Goal: Transaction & Acquisition: Purchase product/service

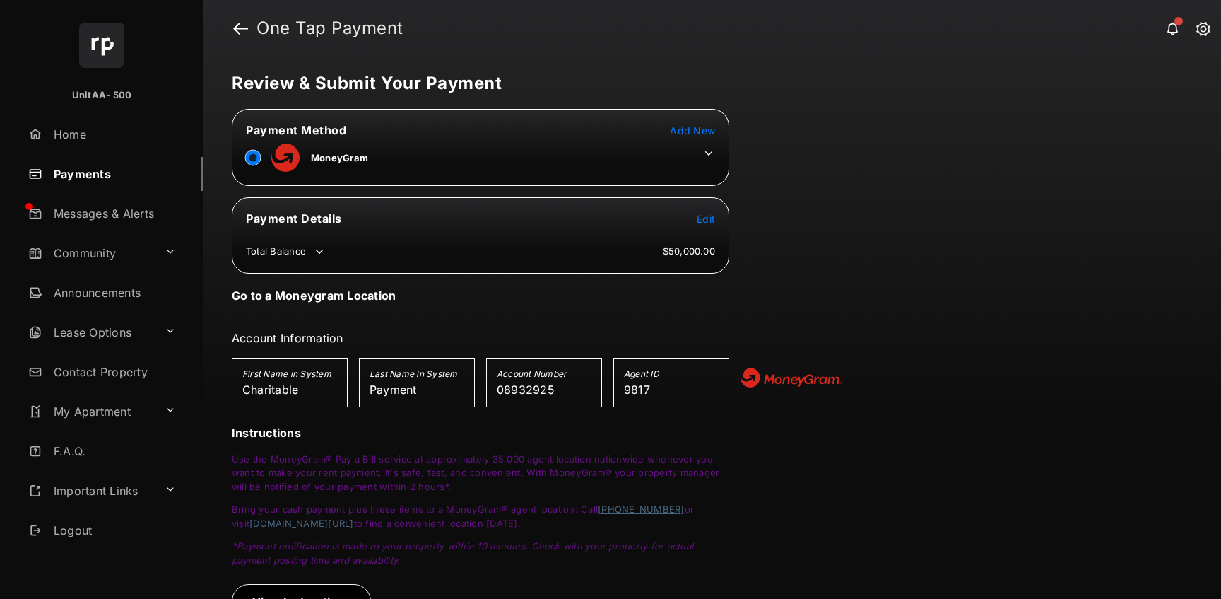
click at [710, 153] on icon at bounding box center [708, 153] width 13 height 13
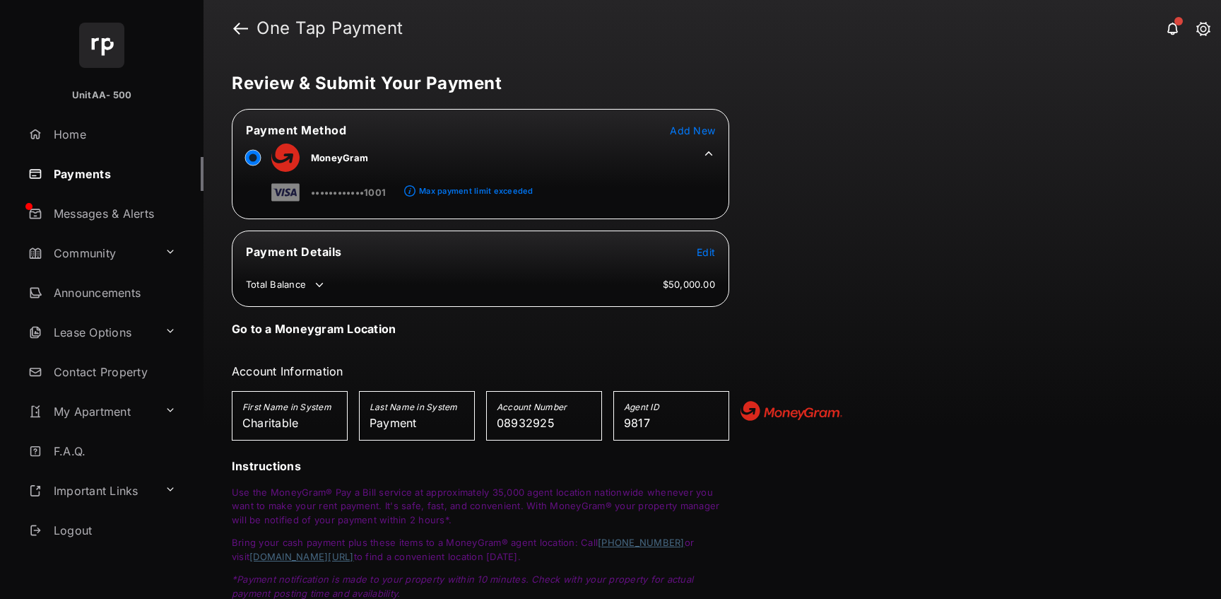
click at [440, 189] on div "Max payment limit exceeded" at bounding box center [476, 191] width 114 height 10
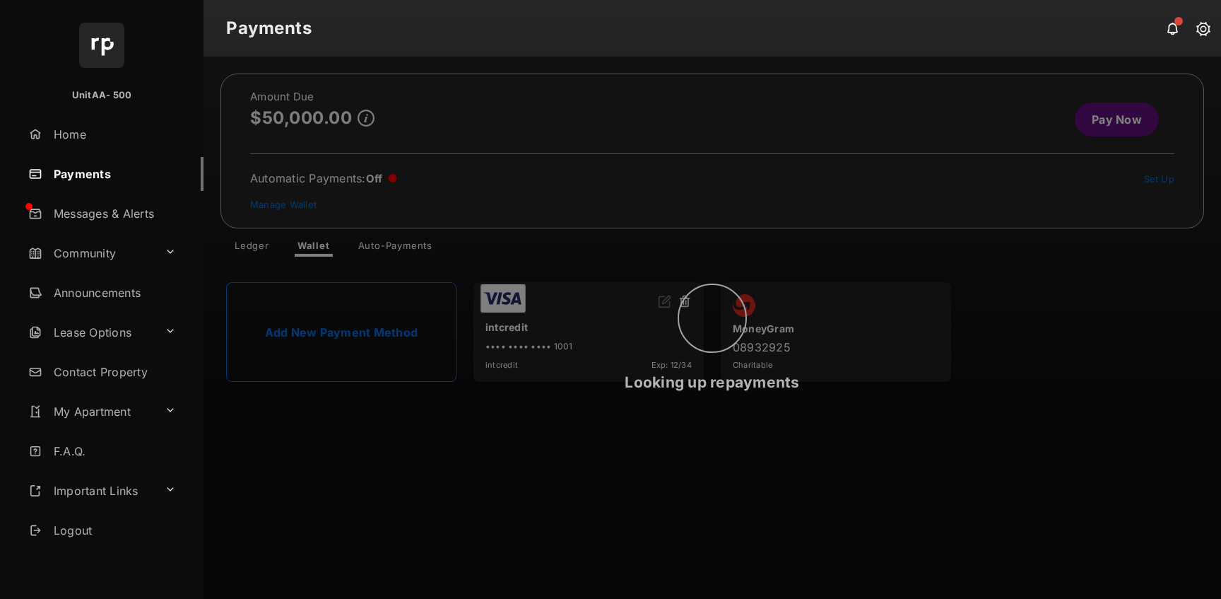
click at [1109, 112] on div "Looking up repayments" at bounding box center [713, 328] width 1018 height 542
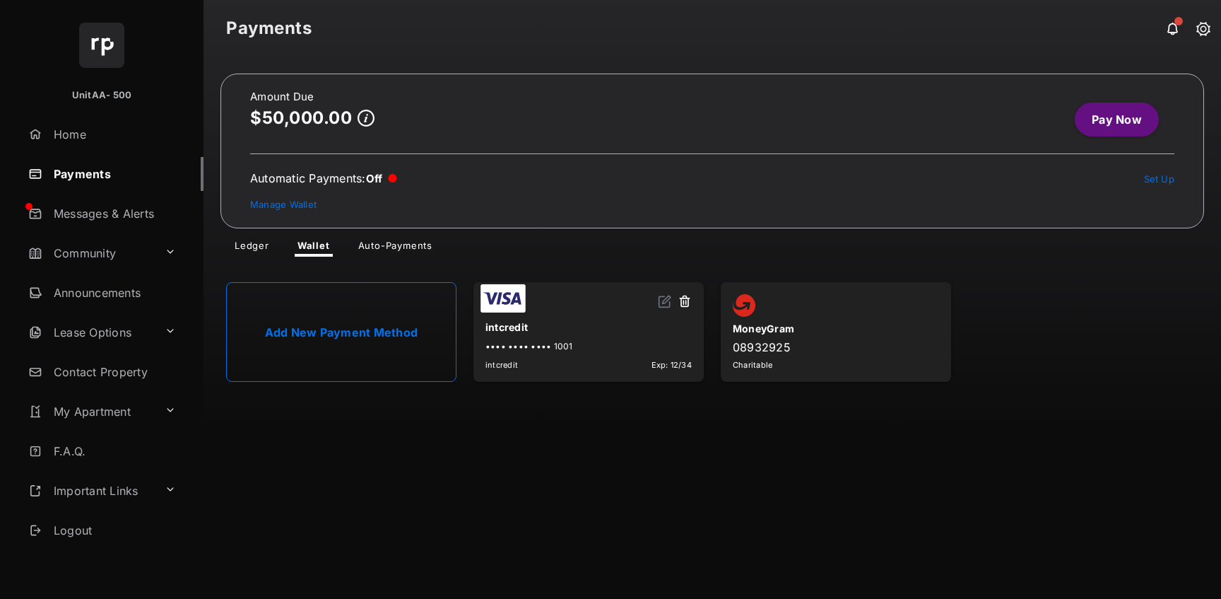
click at [1109, 121] on link "Pay Now" at bounding box center [1117, 119] width 84 height 34
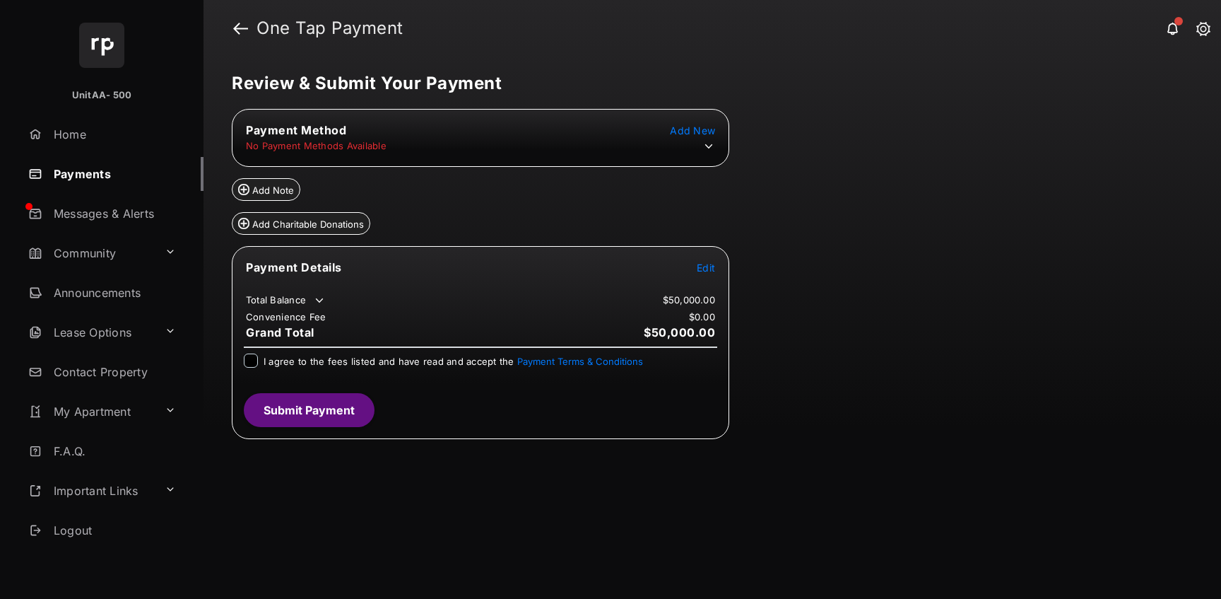
click at [709, 284] on tr "Payment Details Edit" at bounding box center [480, 275] width 493 height 33
click at [705, 270] on span "Edit" at bounding box center [706, 267] width 18 height 12
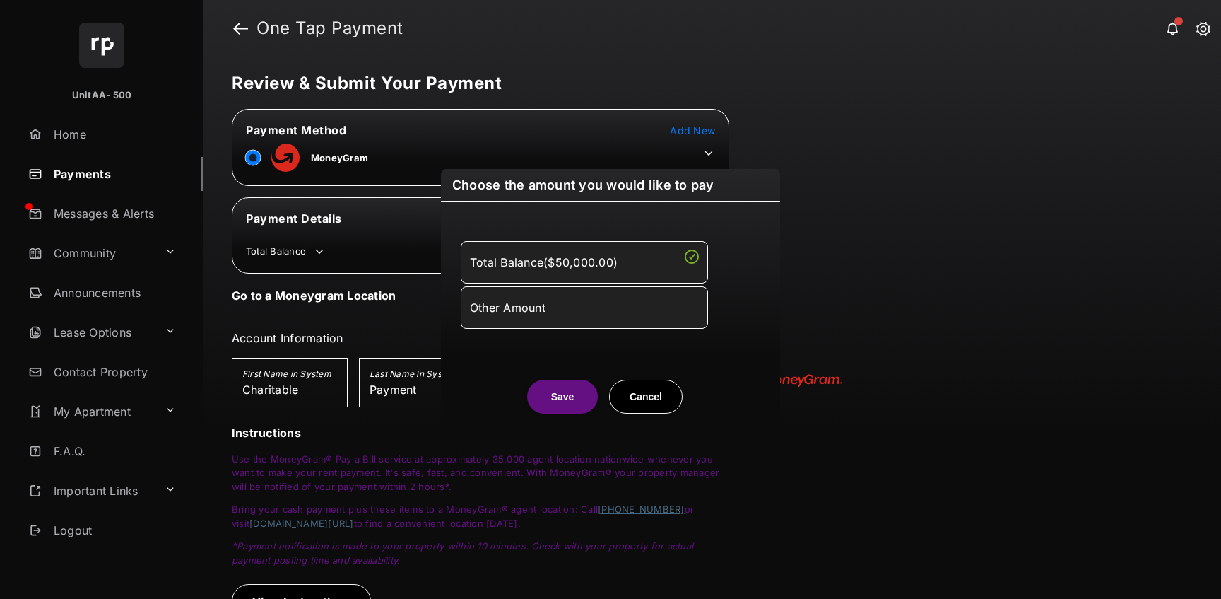
click at [647, 303] on div "Other Amount" at bounding box center [584, 307] width 229 height 24
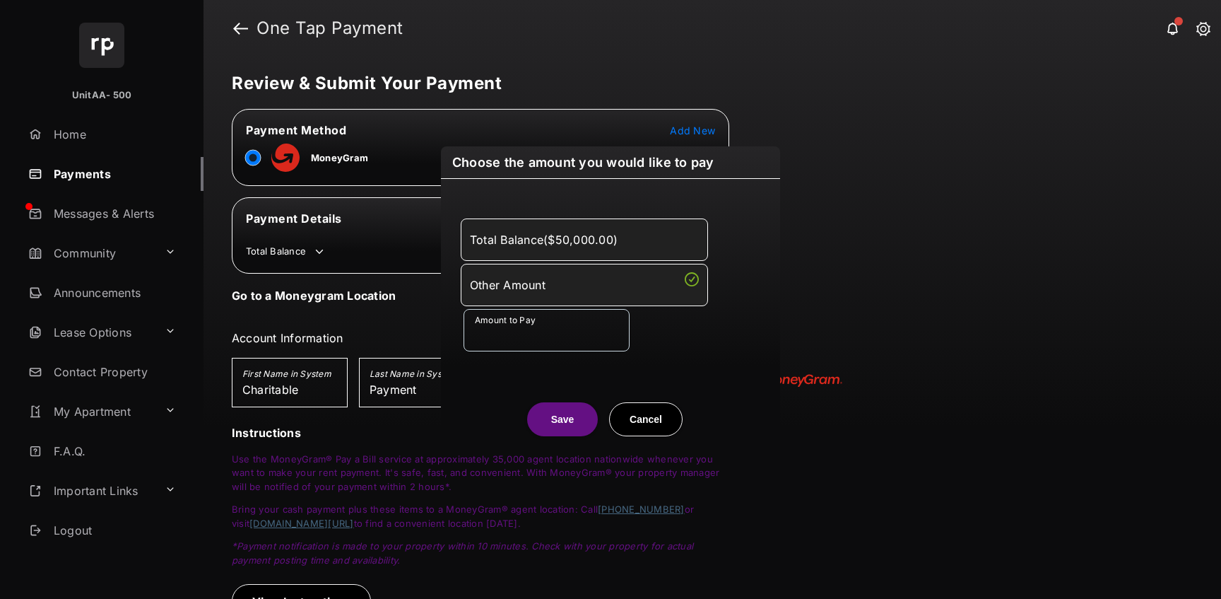
click at [654, 340] on div "Amount to Pay" at bounding box center [614, 330] width 300 height 42
click at [554, 324] on input "Amount to Pay" at bounding box center [547, 330] width 166 height 42
type input "***"
click at [445, 380] on div "Save Cancel" at bounding box center [610, 405] width 339 height 62
click at [541, 404] on button "Save" at bounding box center [562, 419] width 71 height 34
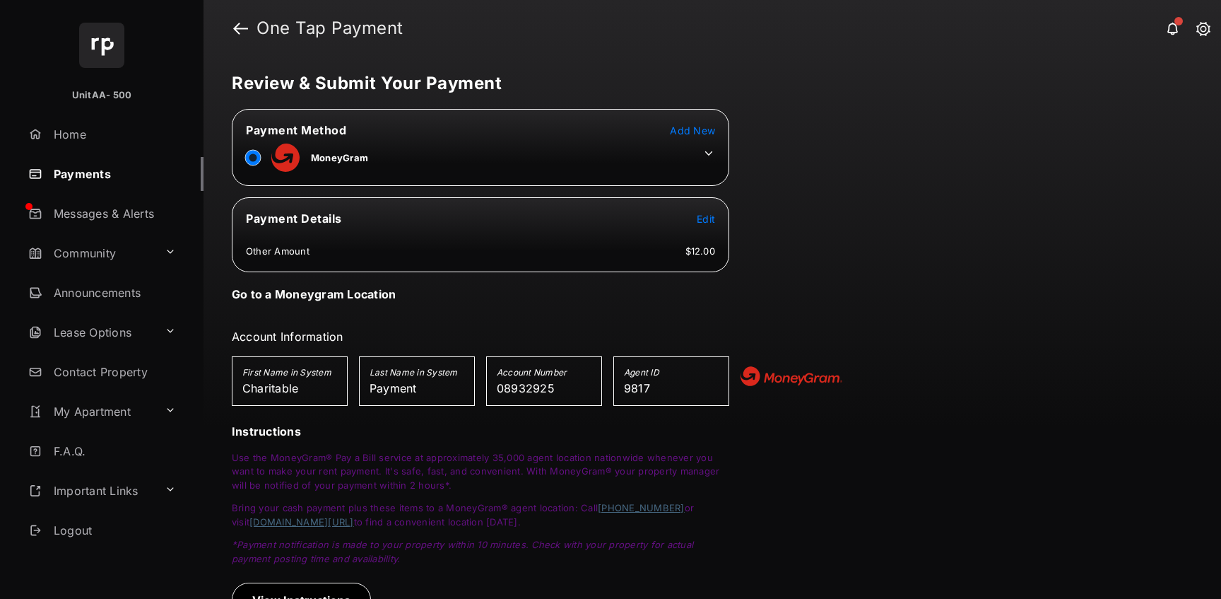
click at [708, 149] on icon at bounding box center [708, 153] width 13 height 13
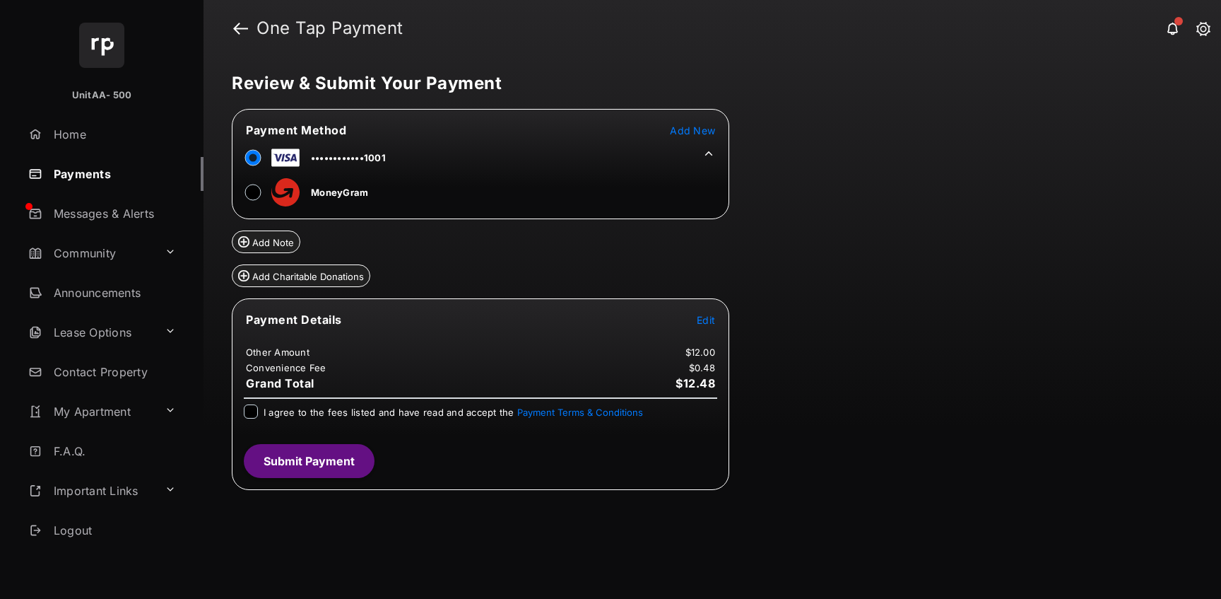
click at [322, 284] on button "Add Charitable Donations" at bounding box center [301, 275] width 139 height 23
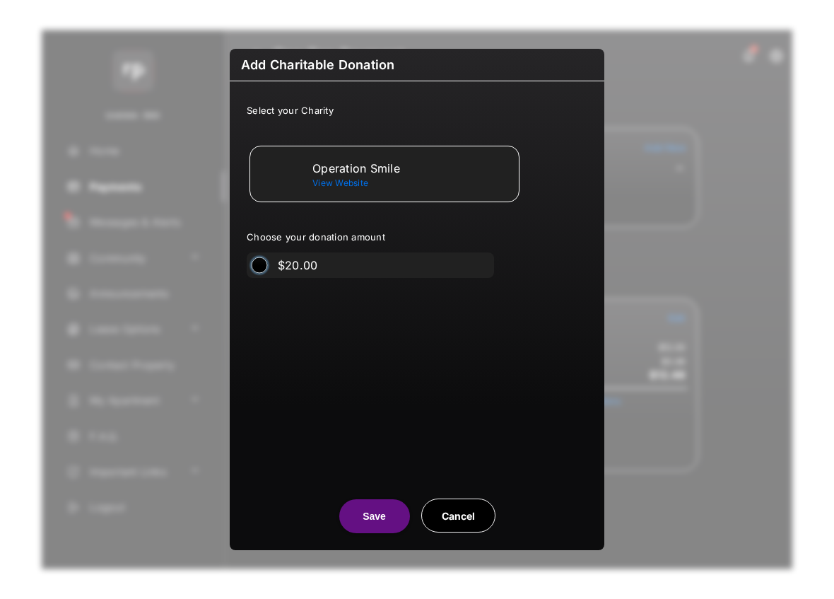
click at [281, 266] on label "$20.00" at bounding box center [298, 265] width 40 height 14
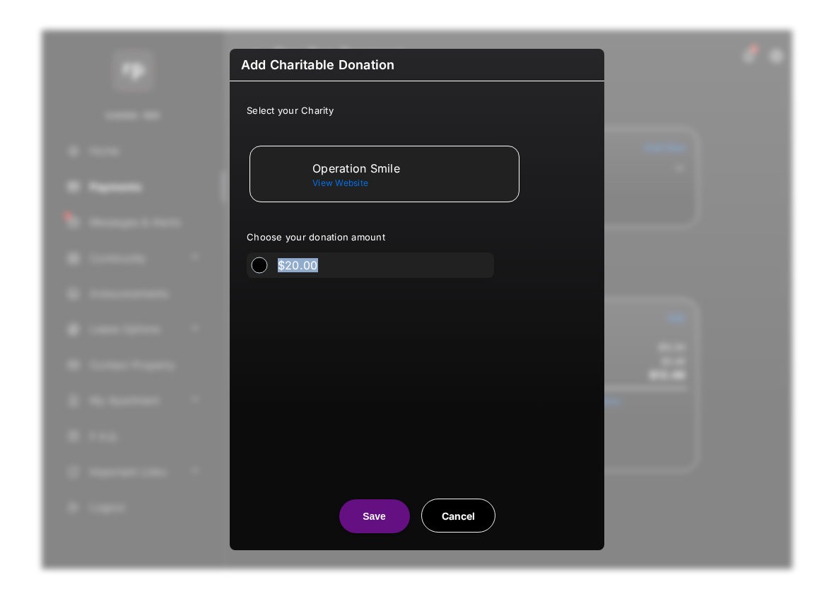
click at [281, 266] on label "$20.00" at bounding box center [298, 265] width 40 height 14
click at [245, 259] on div "$20.00" at bounding box center [415, 264] width 343 height 25
click at [247, 259] on div "$20.00" at bounding box center [294, 264] width 94 height 25
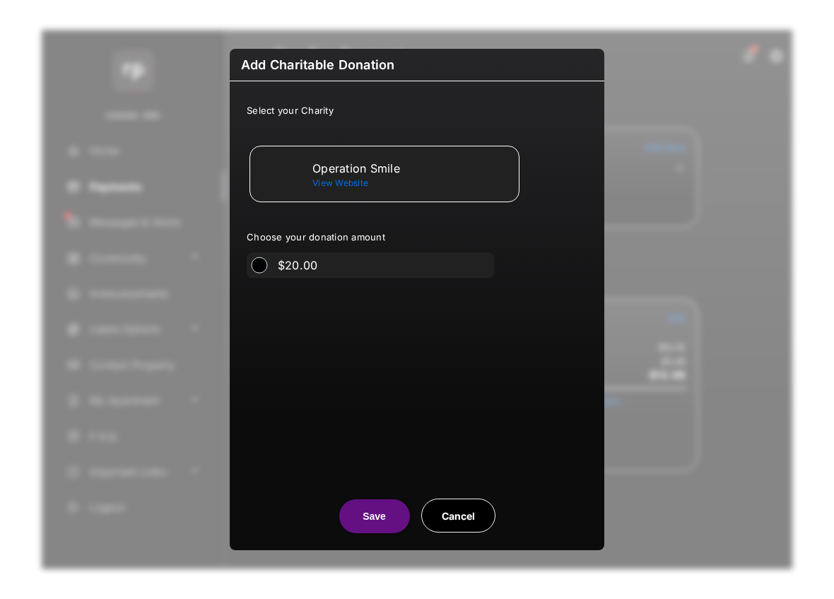
click at [330, 183] on span "View Website" at bounding box center [340, 182] width 56 height 11
click at [377, 519] on button "Save" at bounding box center [374, 516] width 71 height 34
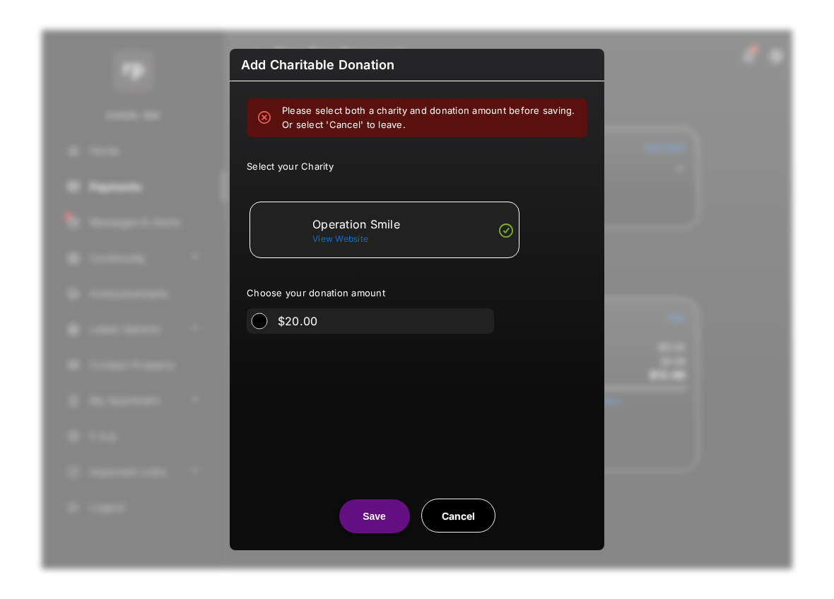
click at [377, 519] on button "Save" at bounding box center [374, 516] width 71 height 34
click at [339, 305] on ul "Choose your donation amount $20.00" at bounding box center [417, 307] width 341 height 53
click at [259, 323] on div "Please select both a charity and donation amount before saving. Or select 'Canc…" at bounding box center [417, 275] width 375 height 389
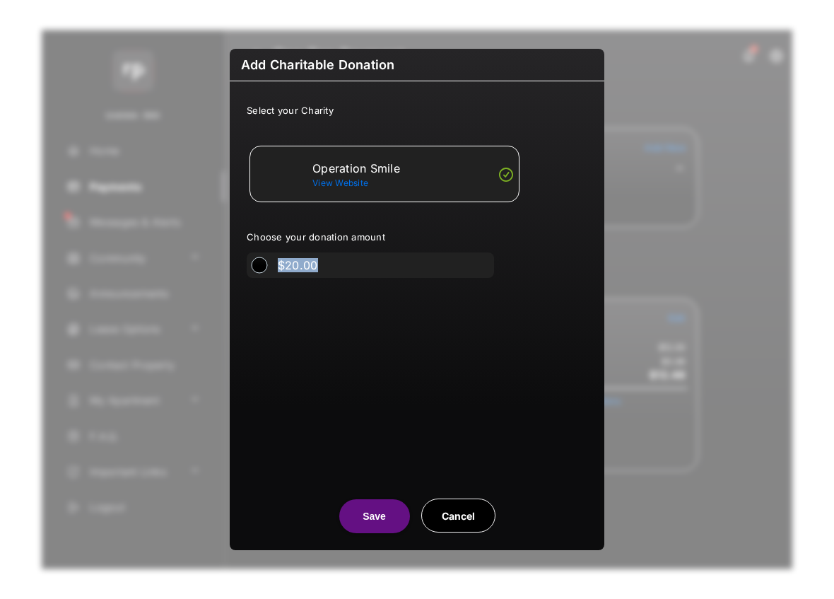
click at [259, 323] on div "Select your Charity Operation Smile View Website Choose your donation amount $2…" at bounding box center [417, 275] width 375 height 389
click at [259, 272] on div at bounding box center [259, 265] width 14 height 14
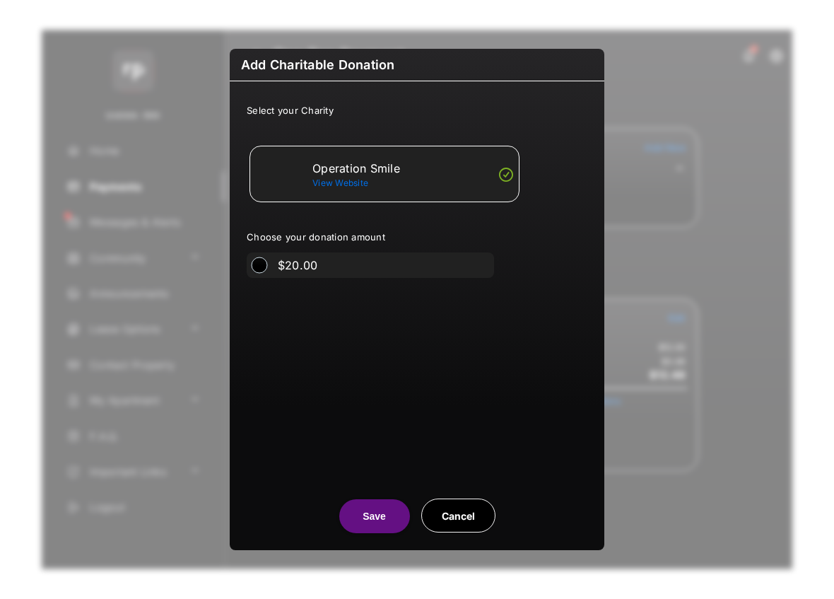
click at [356, 530] on button "Save" at bounding box center [374, 516] width 71 height 34
click at [262, 327] on div "Select your Charity Operation Smile View Website Choose your donation amount $2…" at bounding box center [417, 275] width 375 height 389
click at [299, 266] on label "$20.00" at bounding box center [298, 265] width 40 height 14
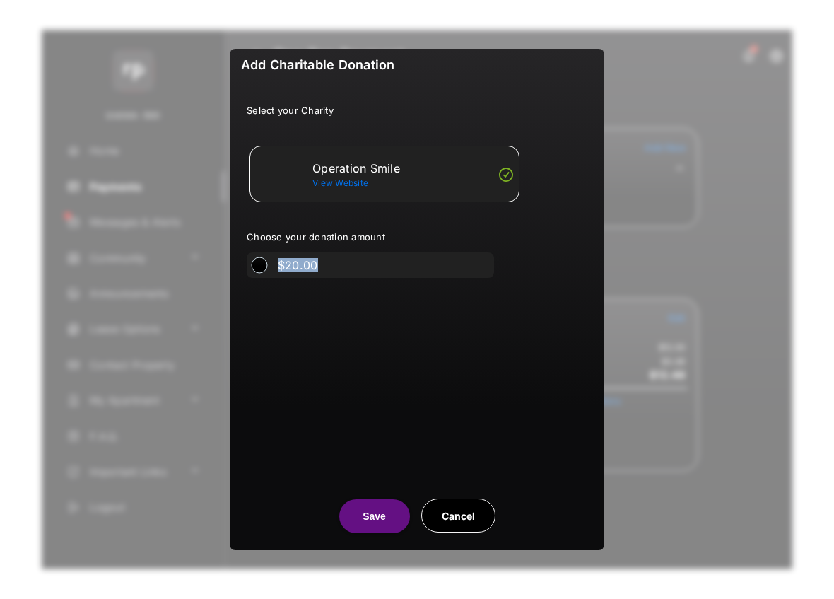
click at [299, 266] on label "$20.00" at bounding box center [298, 265] width 40 height 14
click at [276, 293] on div "Select your Charity Operation Smile View Website Choose your donation amount $2…" at bounding box center [417, 275] width 375 height 389
click at [452, 517] on button "Cancel" at bounding box center [458, 515] width 74 height 34
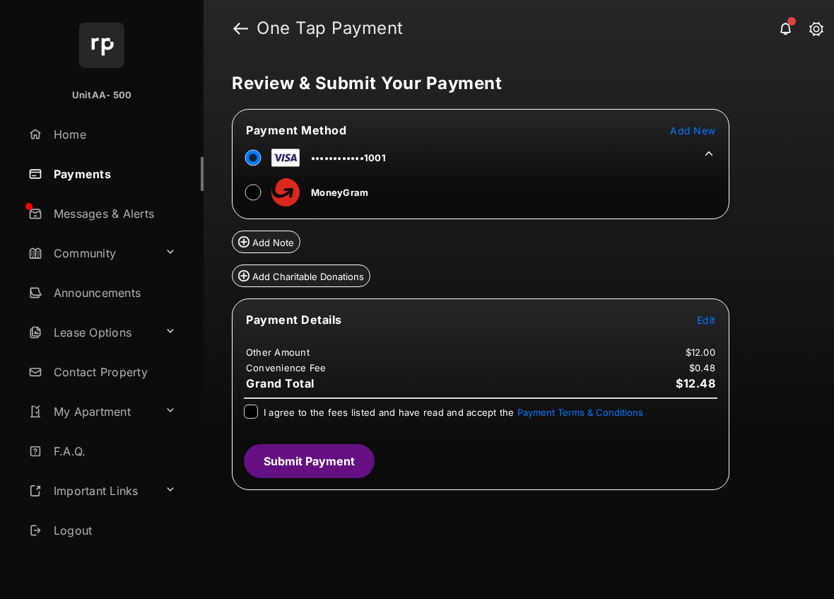
click at [283, 269] on button "Add Charitable Donations" at bounding box center [301, 275] width 139 height 23
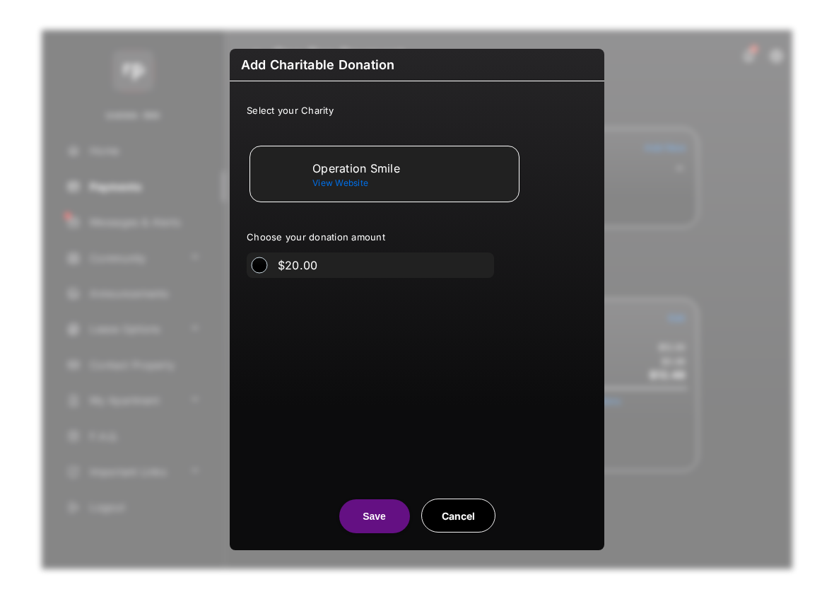
click at [259, 252] on ul "Choose your donation amount $20.00" at bounding box center [417, 251] width 341 height 53
click at [262, 256] on div "$20.00" at bounding box center [294, 264] width 94 height 25
